Goal: Task Accomplishment & Management: Manage account settings

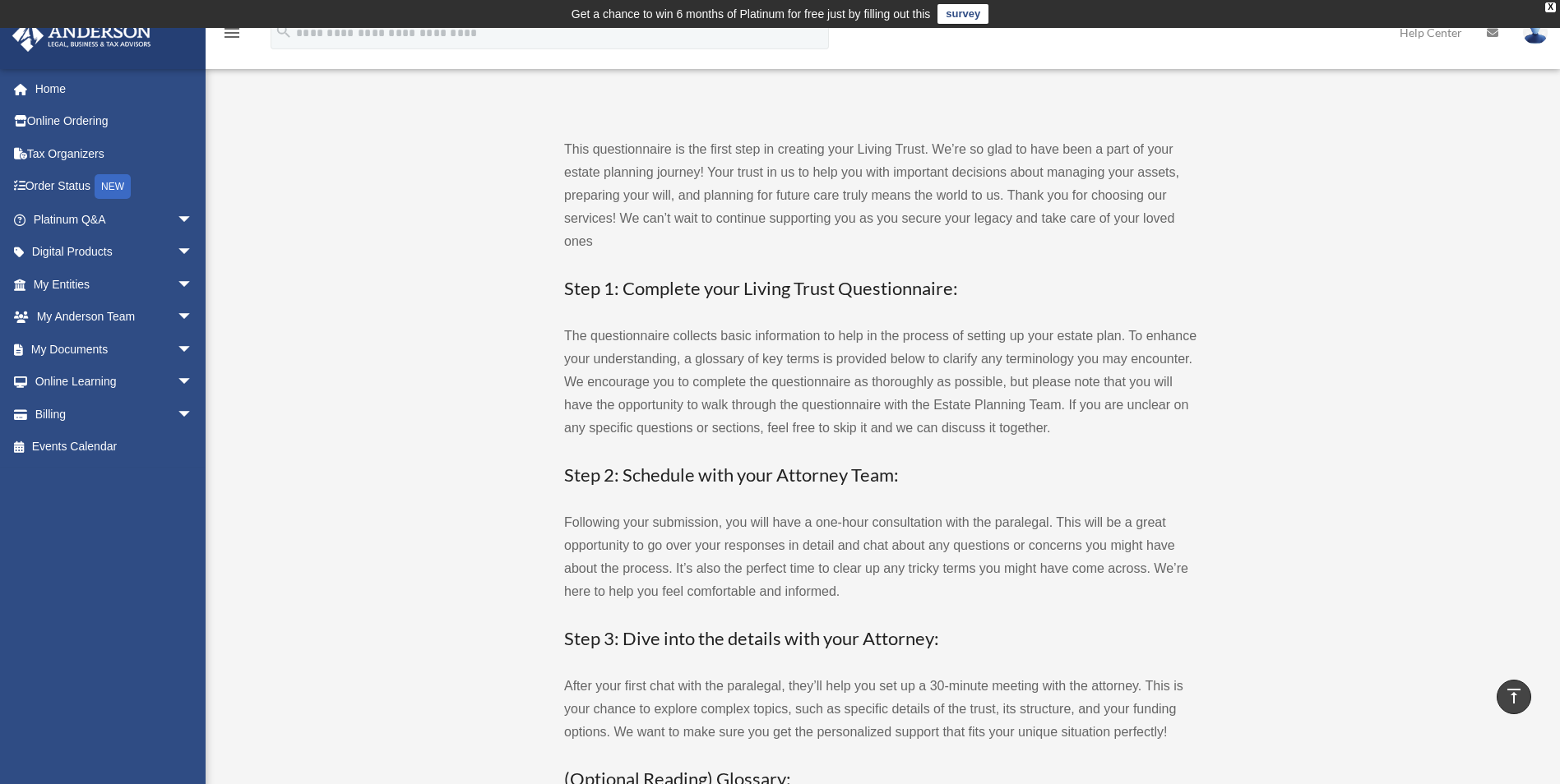
scroll to position [1151, 0]
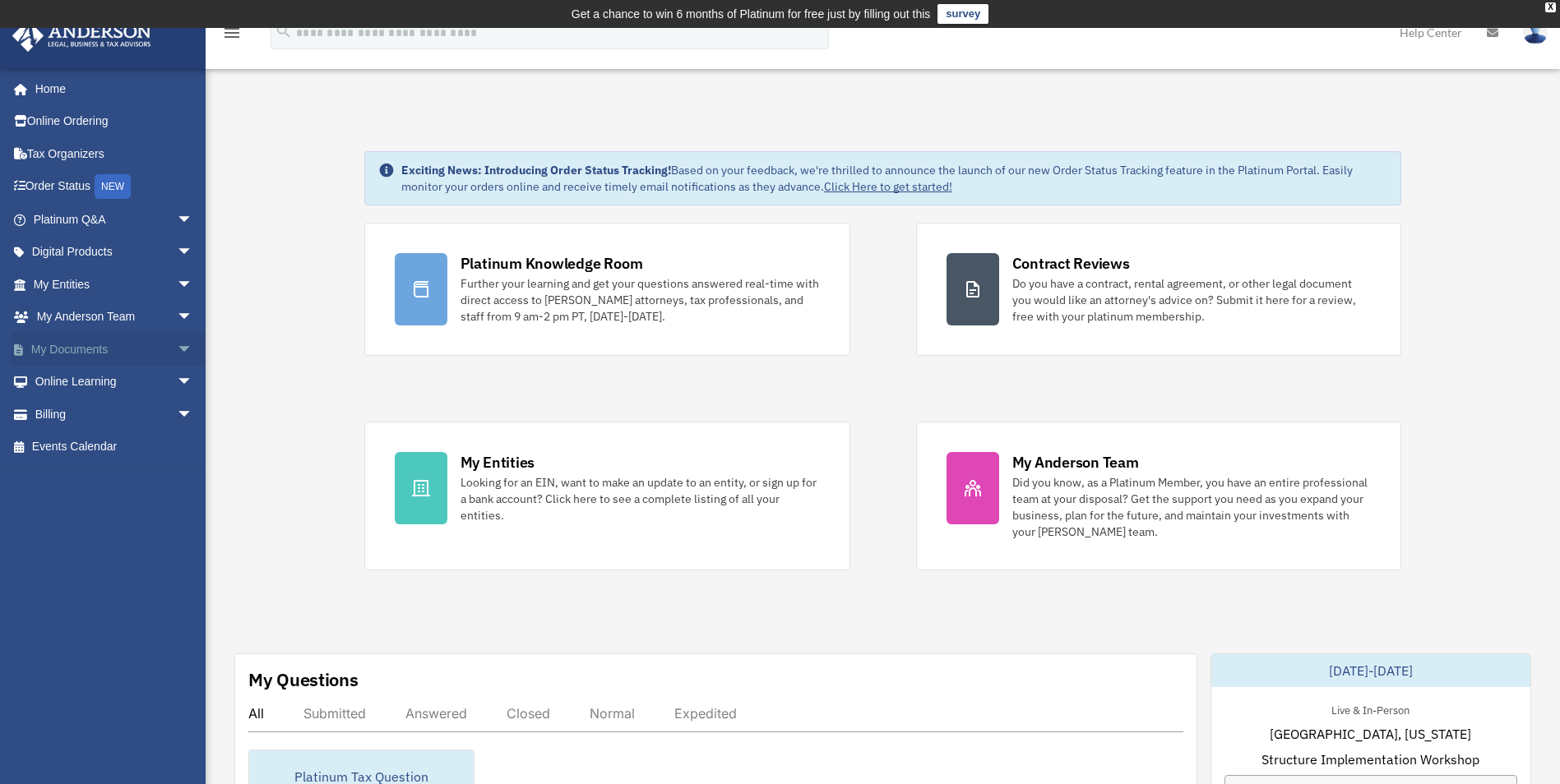
click at [177, 344] on span "arrow_drop_down" at bounding box center [193, 350] width 33 height 34
click at [49, 376] on span at bounding box center [54, 381] width 11 height 11
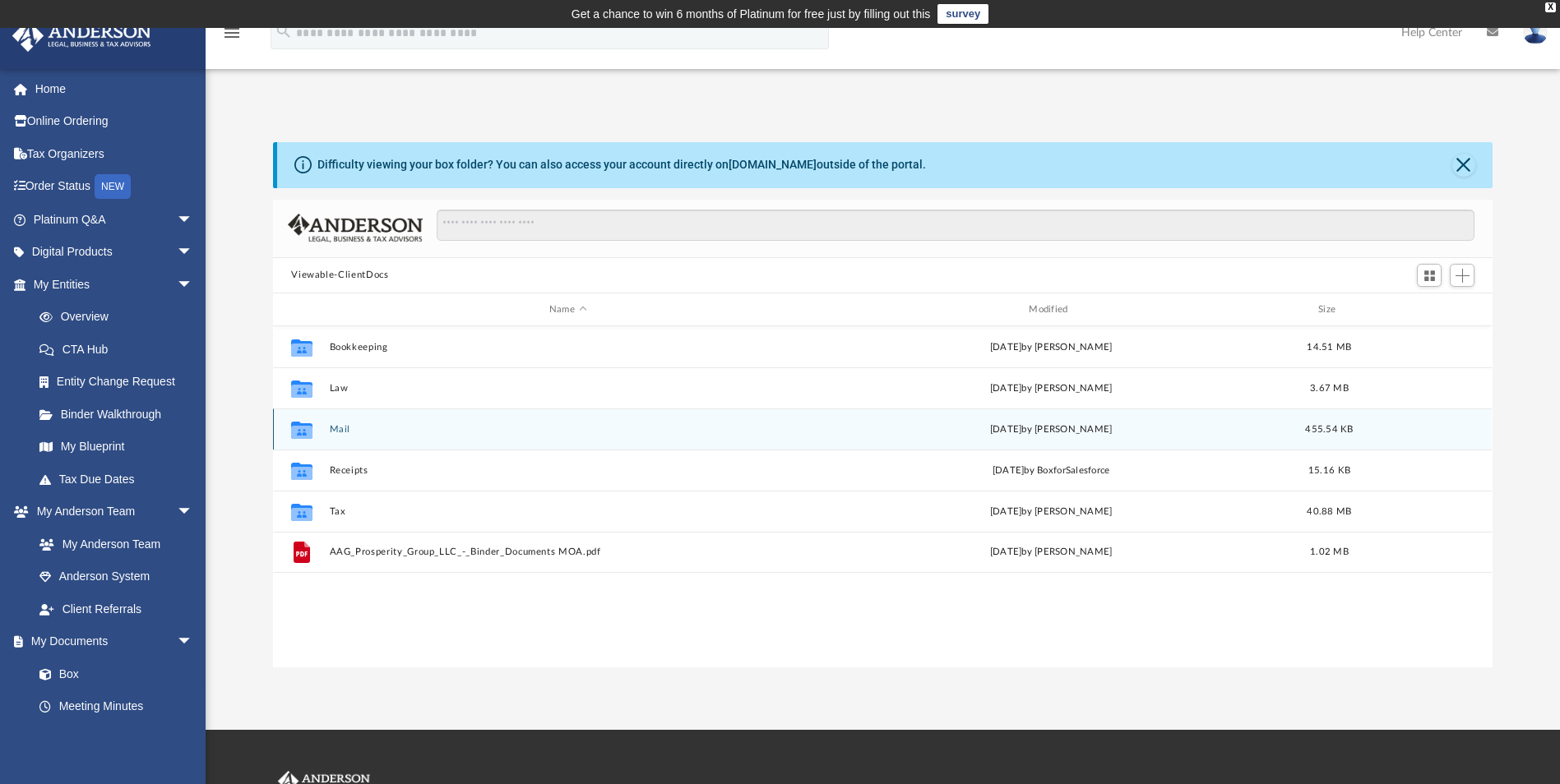
scroll to position [362, 1208]
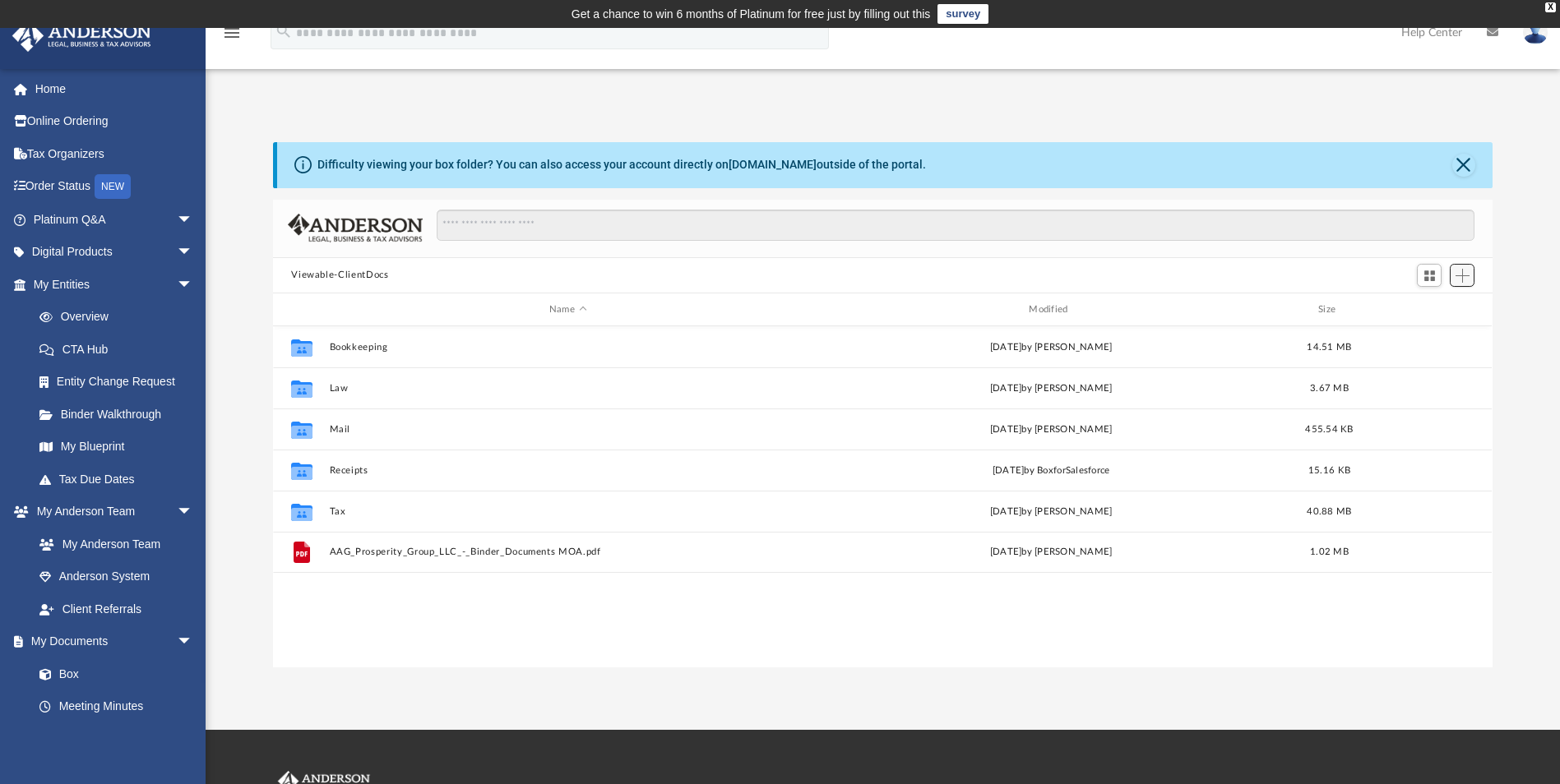
click at [1459, 280] on span "Add" at bounding box center [1463, 275] width 14 height 14
click at [1427, 335] on li "New Folder" at bounding box center [1440, 335] width 53 height 18
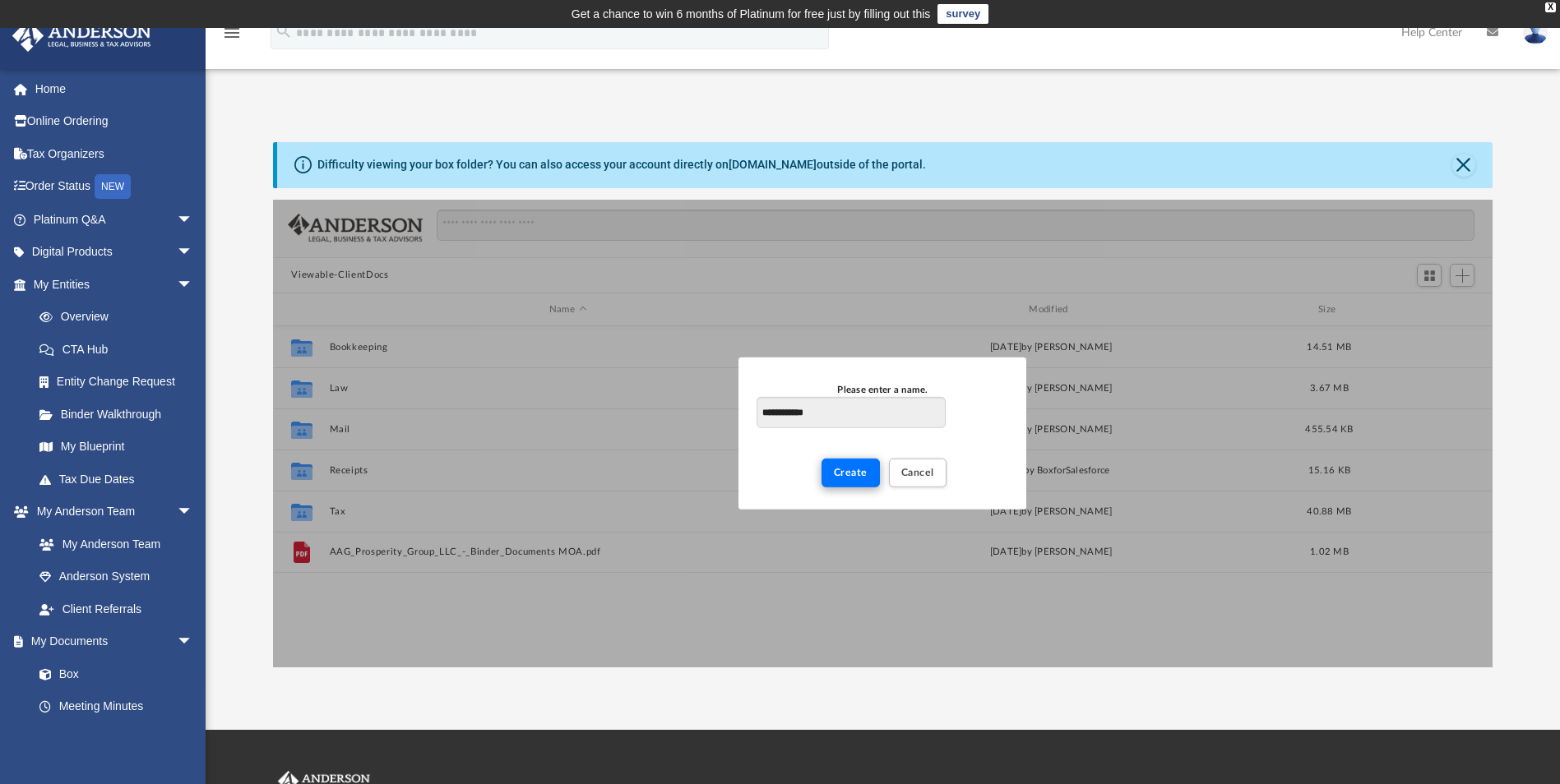
type input "**********"
click at [856, 466] on button "Create" at bounding box center [851, 473] width 58 height 29
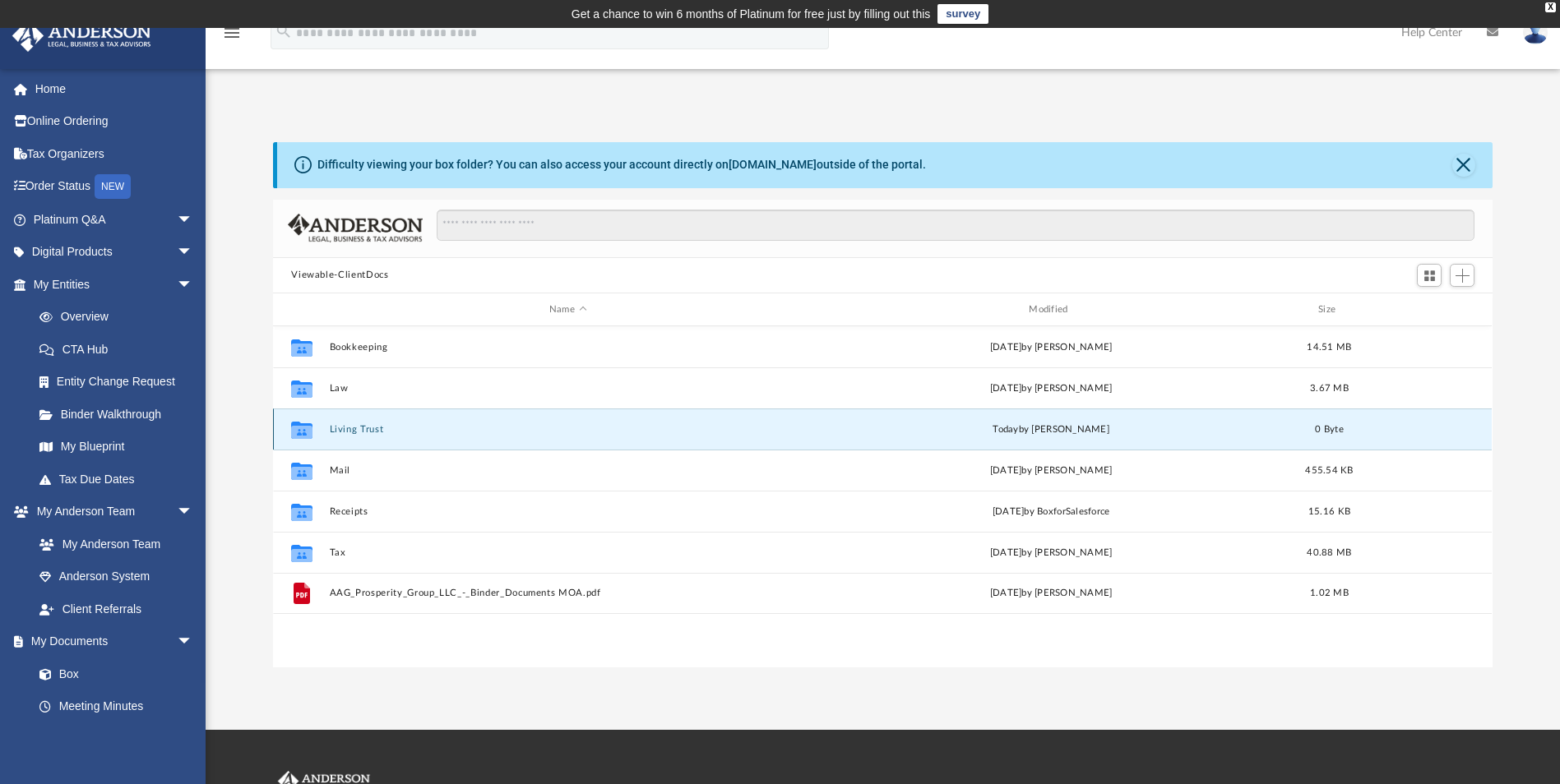
click at [345, 432] on button "Living Trust" at bounding box center [567, 429] width 476 height 11
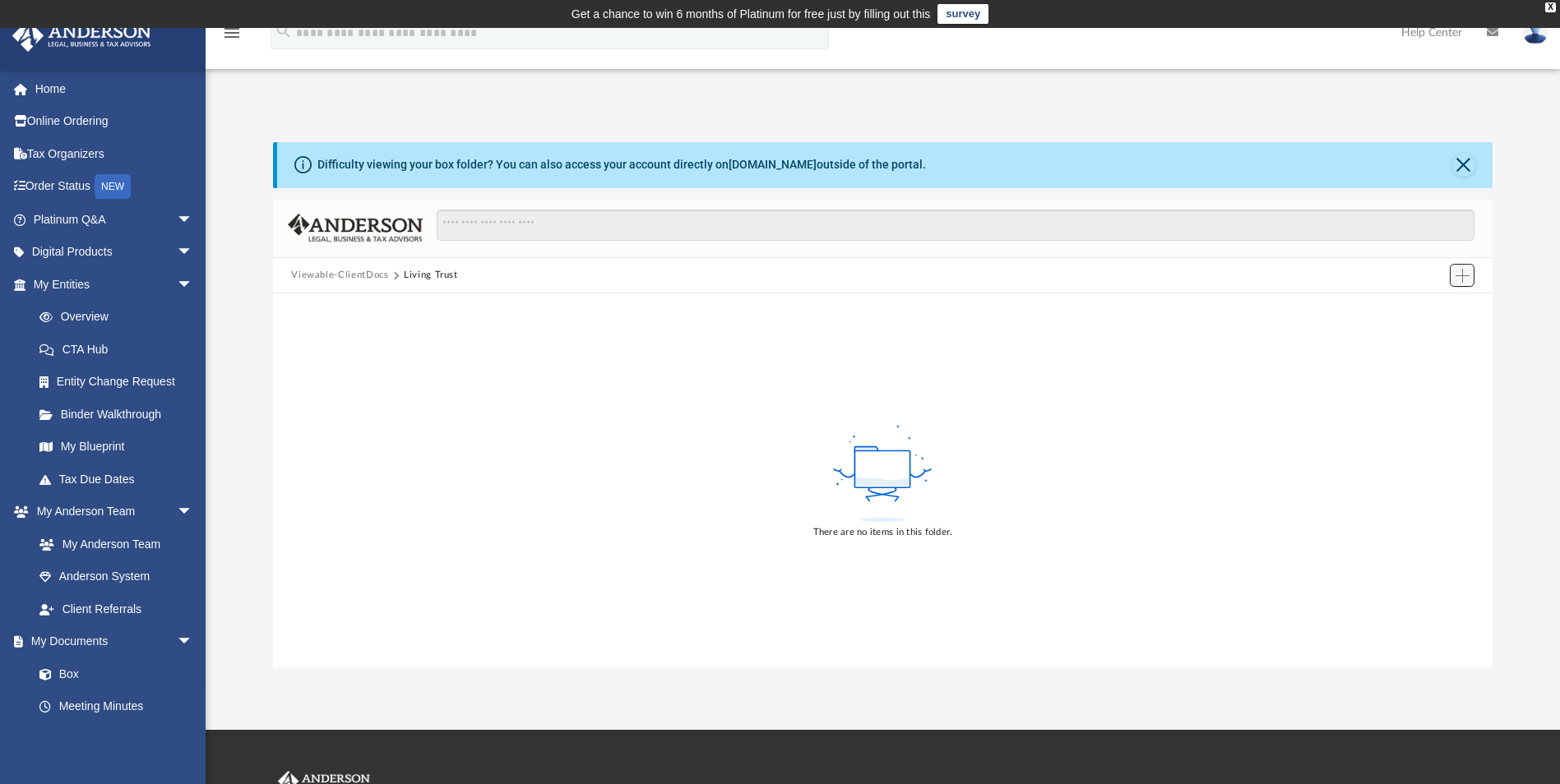
click at [1463, 275] on span "Add" at bounding box center [1463, 275] width 14 height 14
click at [1433, 309] on li "Upload" at bounding box center [1440, 309] width 53 height 18
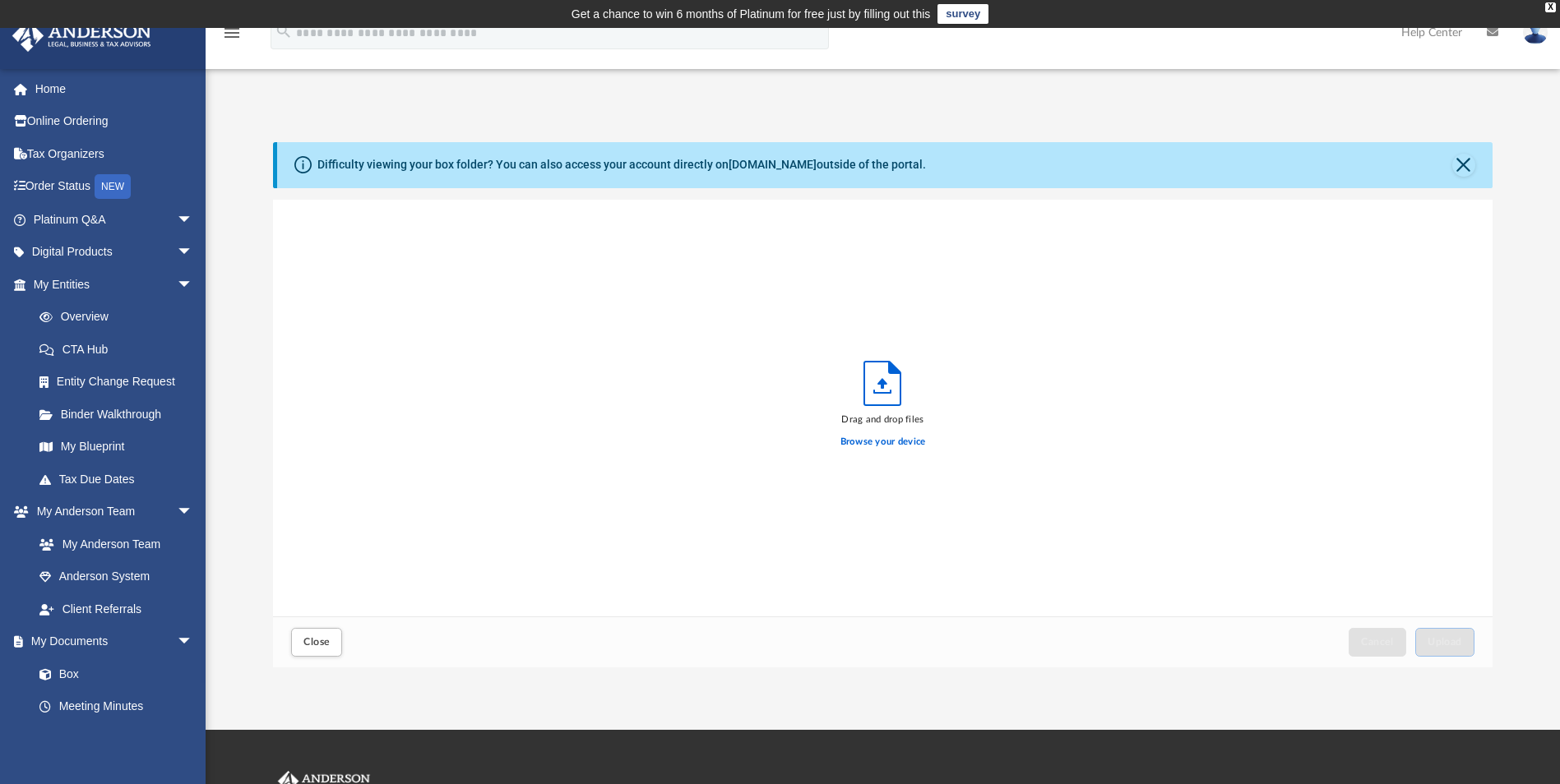
scroll to position [404, 1208]
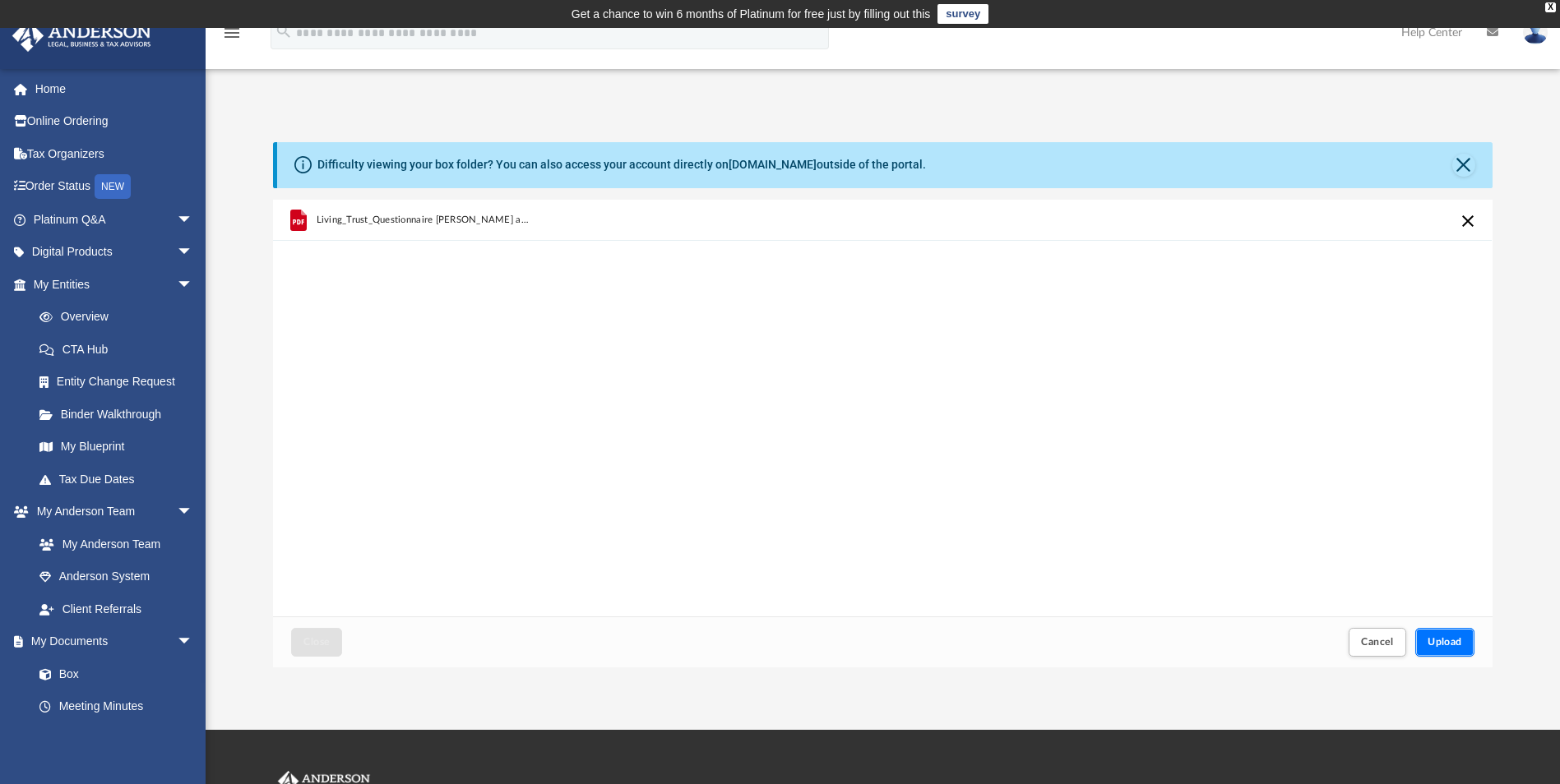
click at [1456, 644] on span "Upload" at bounding box center [1444, 642] width 34 height 10
click at [1542, 37] on img at bounding box center [1535, 32] width 25 height 24
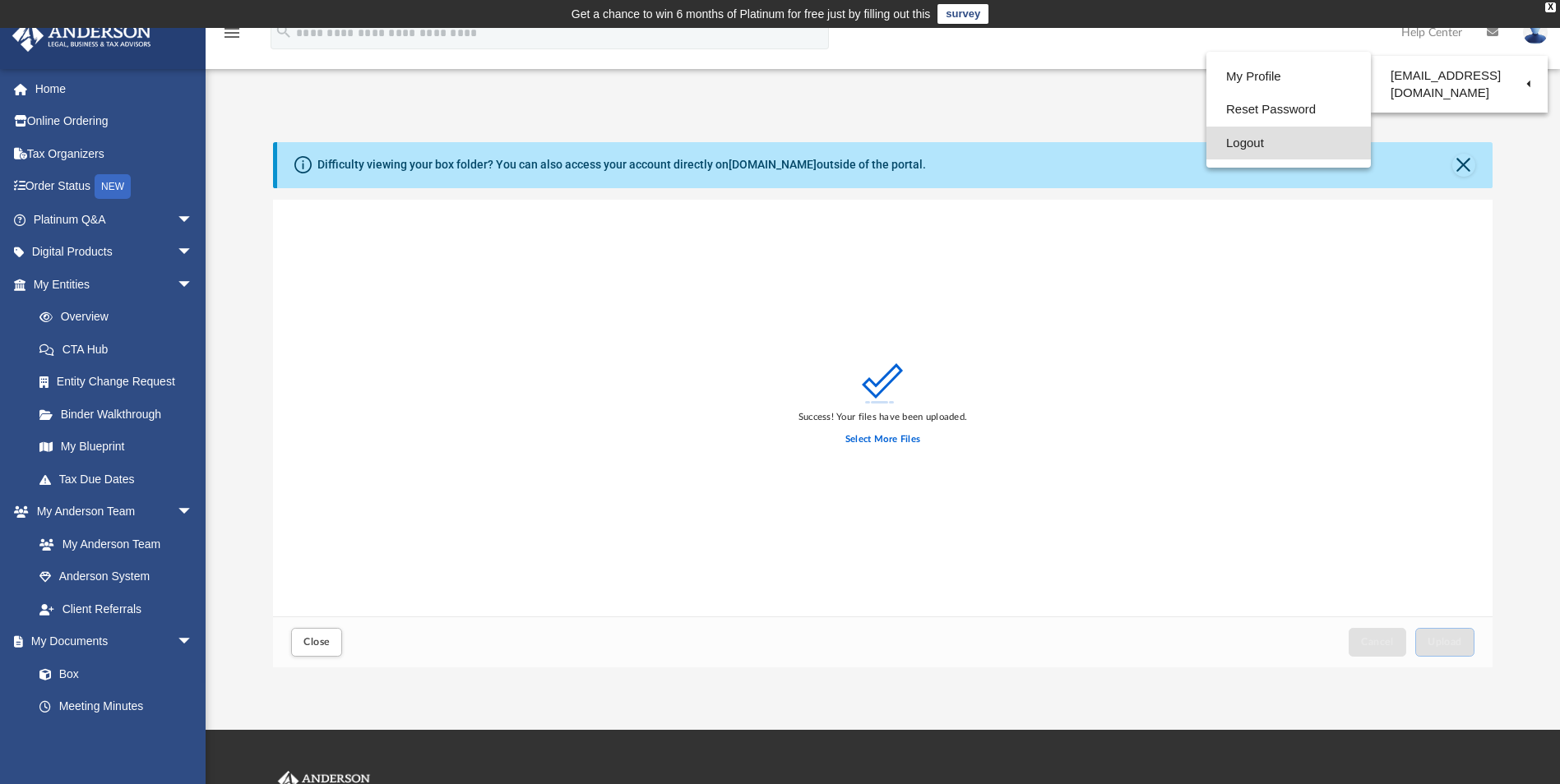
click at [1255, 143] on link "Logout" at bounding box center [1289, 143] width 164 height 34
